Goal: Transaction & Acquisition: Purchase product/service

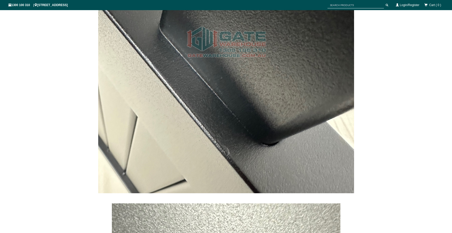
scroll to position [2152, 0]
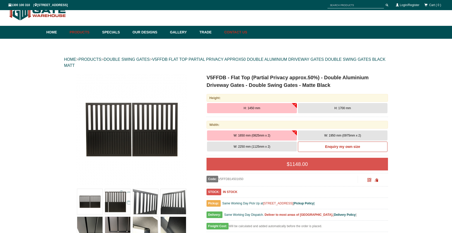
click at [230, 31] on link "Contact Us" at bounding box center [235, 32] width 26 height 13
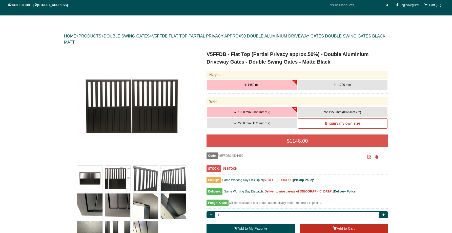
scroll to position [31, 0]
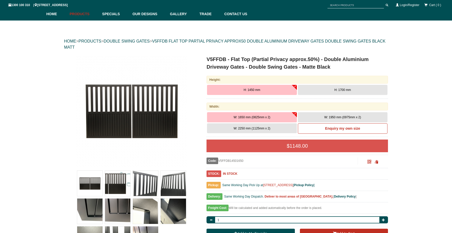
drag, startPoint x: 290, startPoint y: 196, endPoint x: 309, endPoint y: 199, distance: 19.7
click at [290, 197] on b "Deliver to most areas of [GEOGRAPHIC_DATA]." at bounding box center [299, 197] width 69 height 4
click at [334, 198] on b "Delivery Policy" at bounding box center [345, 197] width 22 height 4
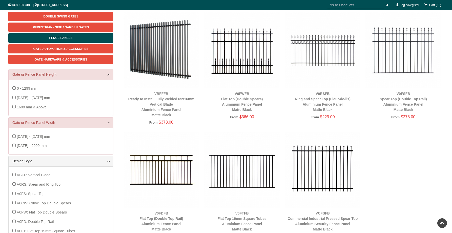
scroll to position [72, 0]
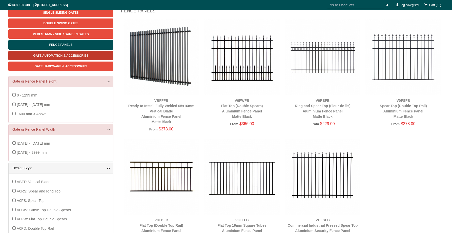
click at [72, 55] on span "Gate Automation & Accessories" at bounding box center [60, 56] width 55 height 4
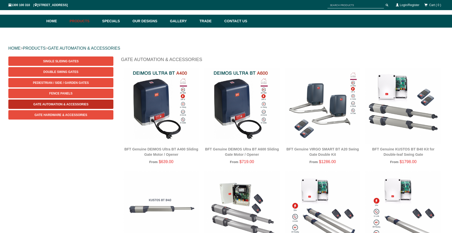
scroll to position [21, 0]
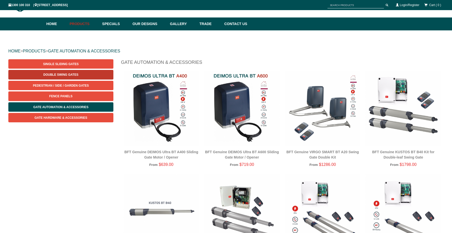
click at [64, 76] on span "Double Swing Gates" at bounding box center [60, 75] width 35 height 4
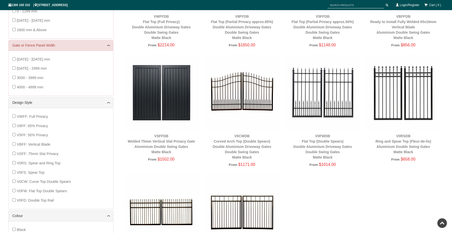
scroll to position [153, 0]
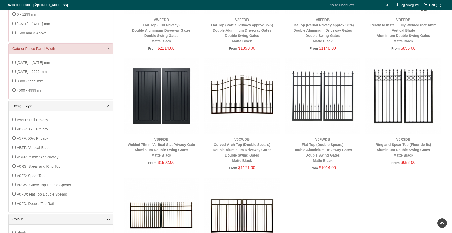
click at [238, 91] on img at bounding box center [242, 96] width 76 height 76
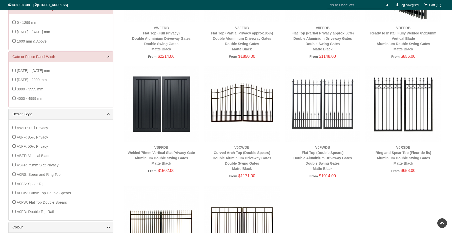
scroll to position [143, 0]
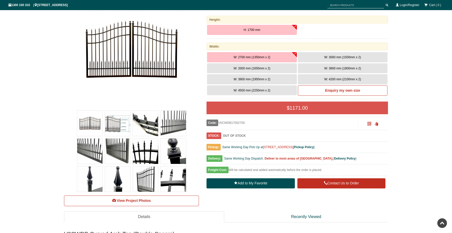
scroll to position [92, 0]
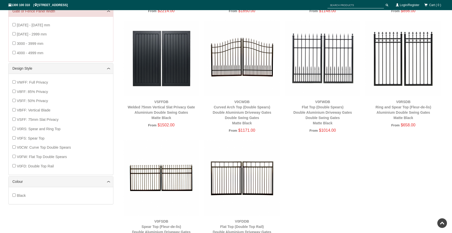
scroll to position [189, 0]
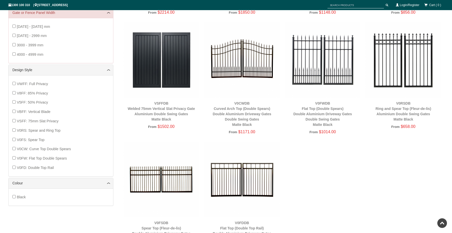
click at [325, 63] on img at bounding box center [323, 60] width 76 height 76
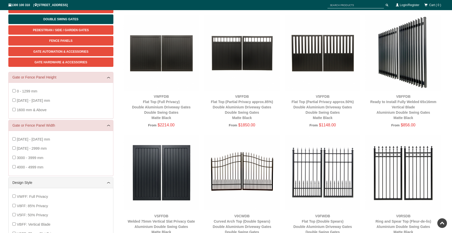
scroll to position [76, 0]
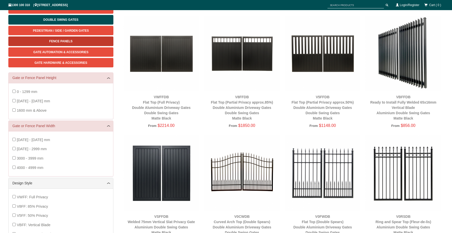
click at [59, 41] on span "Fence Panels" at bounding box center [60, 42] width 23 height 4
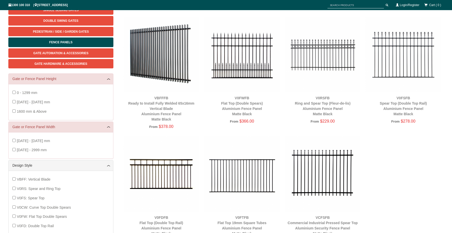
scroll to position [73, 0]
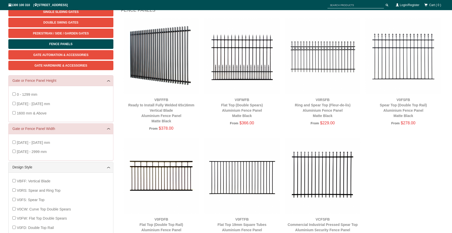
click at [255, 65] on img at bounding box center [242, 56] width 76 height 76
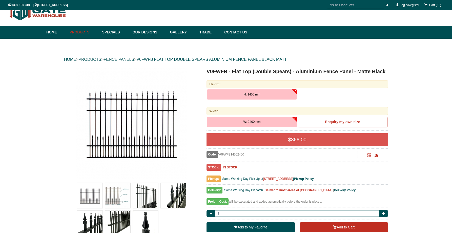
click at [120, 192] on img at bounding box center [117, 195] width 25 height 25
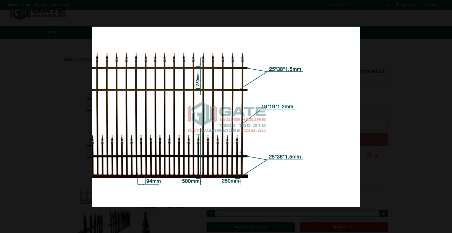
click at [68, 150] on div at bounding box center [226, 116] width 452 height 233
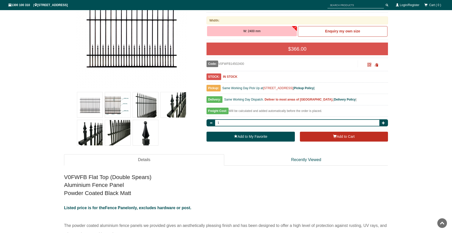
scroll to position [105, 0]
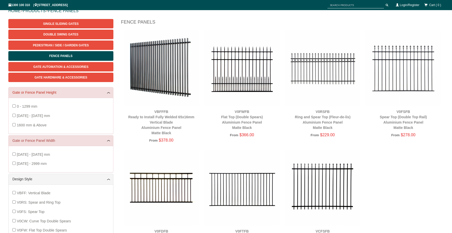
scroll to position [61, 0]
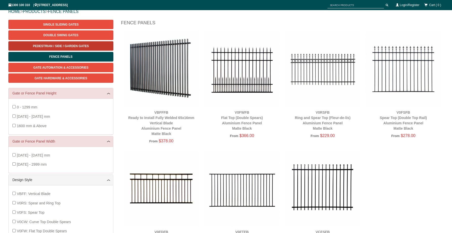
click at [69, 45] on span "Pedestrian / Side / Garden Gates" at bounding box center [61, 46] width 56 height 4
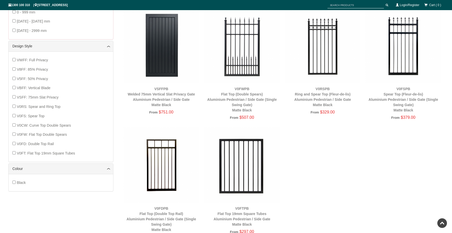
scroll to position [205, 0]
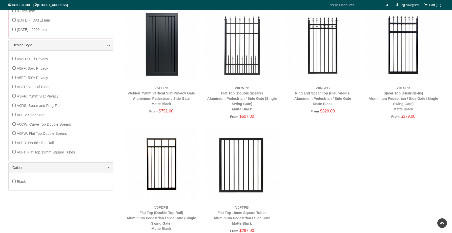
click at [250, 44] on img at bounding box center [242, 45] width 76 height 76
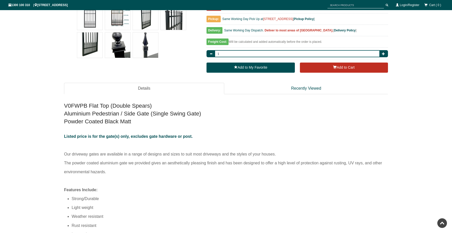
scroll to position [197, 0]
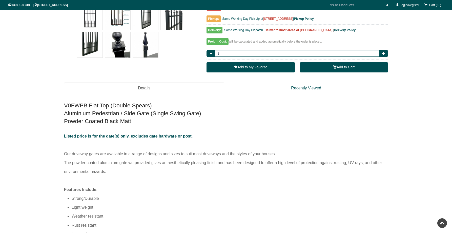
click at [321, 70] on button "Add to Cart" at bounding box center [344, 67] width 88 height 10
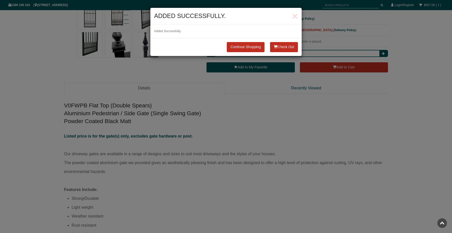
click at [286, 48] on button "Check Out" at bounding box center [284, 47] width 28 height 10
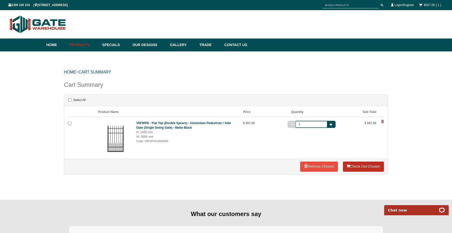
click at [365, 167] on link "Check Out Chosen" at bounding box center [363, 167] width 41 height 10
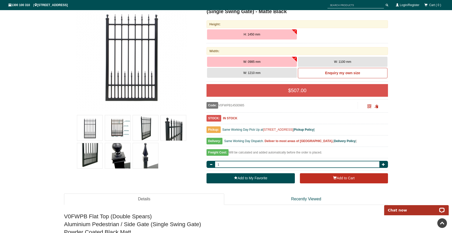
scroll to position [87, 0]
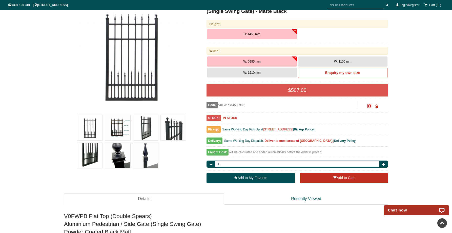
click at [66, 92] on a"] at bounding box center [132, 55] width 134 height 111
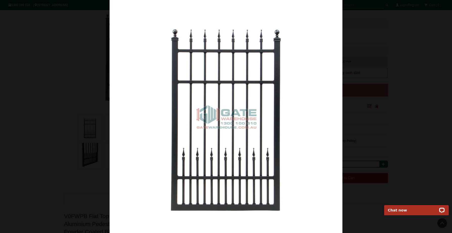
click at [82, 97] on div at bounding box center [226, 116] width 452 height 233
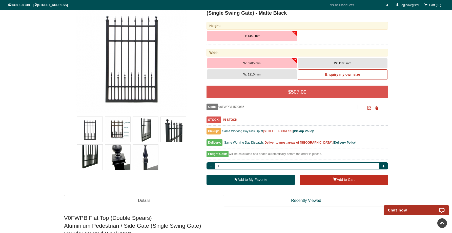
scroll to position [89, 0]
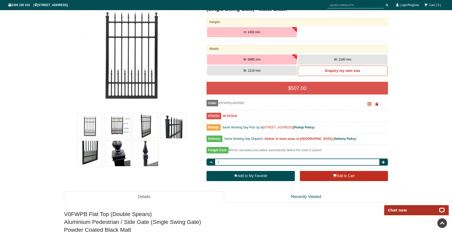
click at [82, 89] on img at bounding box center [131, 53] width 111 height 111
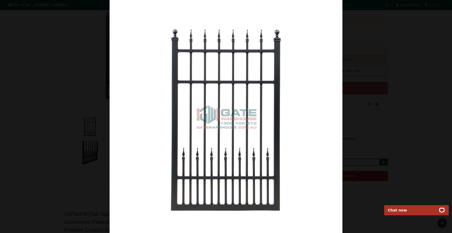
click at [56, 71] on div at bounding box center [226, 116] width 452 height 233
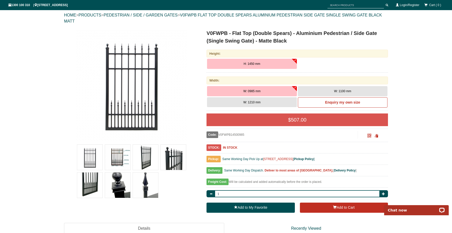
scroll to position [58, 0]
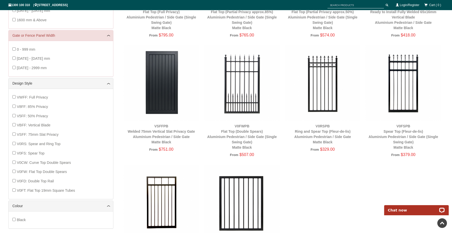
scroll to position [167, 0]
click at [244, 91] on img at bounding box center [242, 82] width 76 height 76
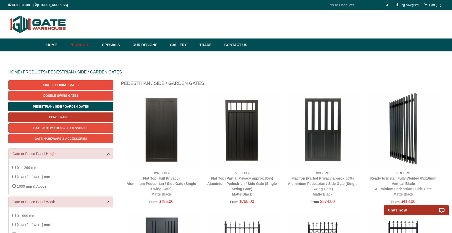
click at [68, 116] on span "Fence Panels" at bounding box center [60, 118] width 23 height 4
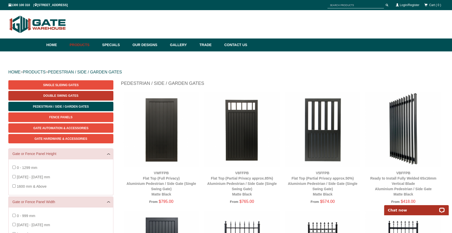
click at [61, 95] on span "Double Swing Gates" at bounding box center [60, 96] width 35 height 4
